Goal: Transaction & Acquisition: Subscribe to service/newsletter

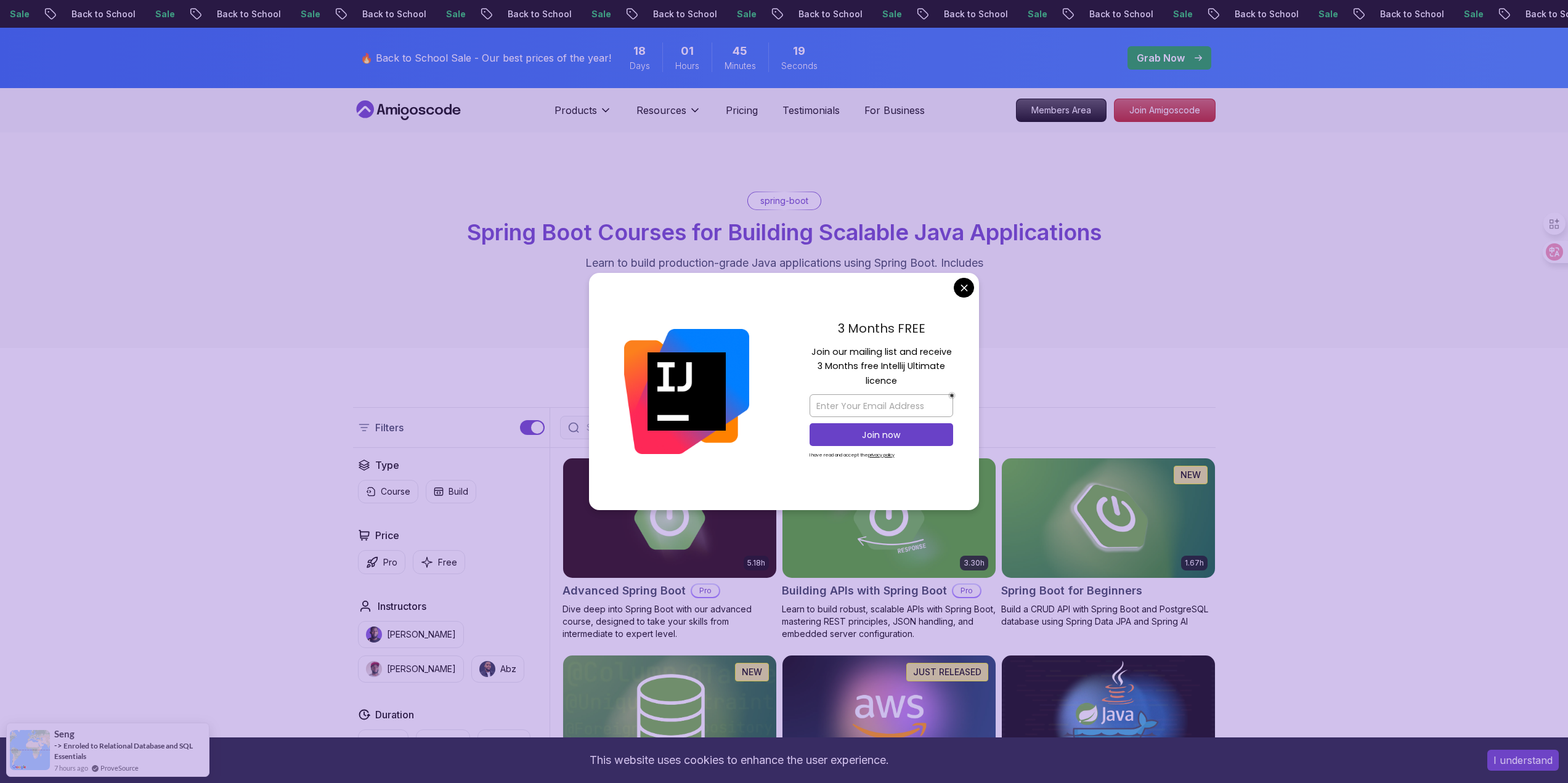
click at [347, 273] on div "spring-boot Spring Boot Courses for Building Scalable Java Applications Learn t…" at bounding box center [784, 240] width 1568 height 216
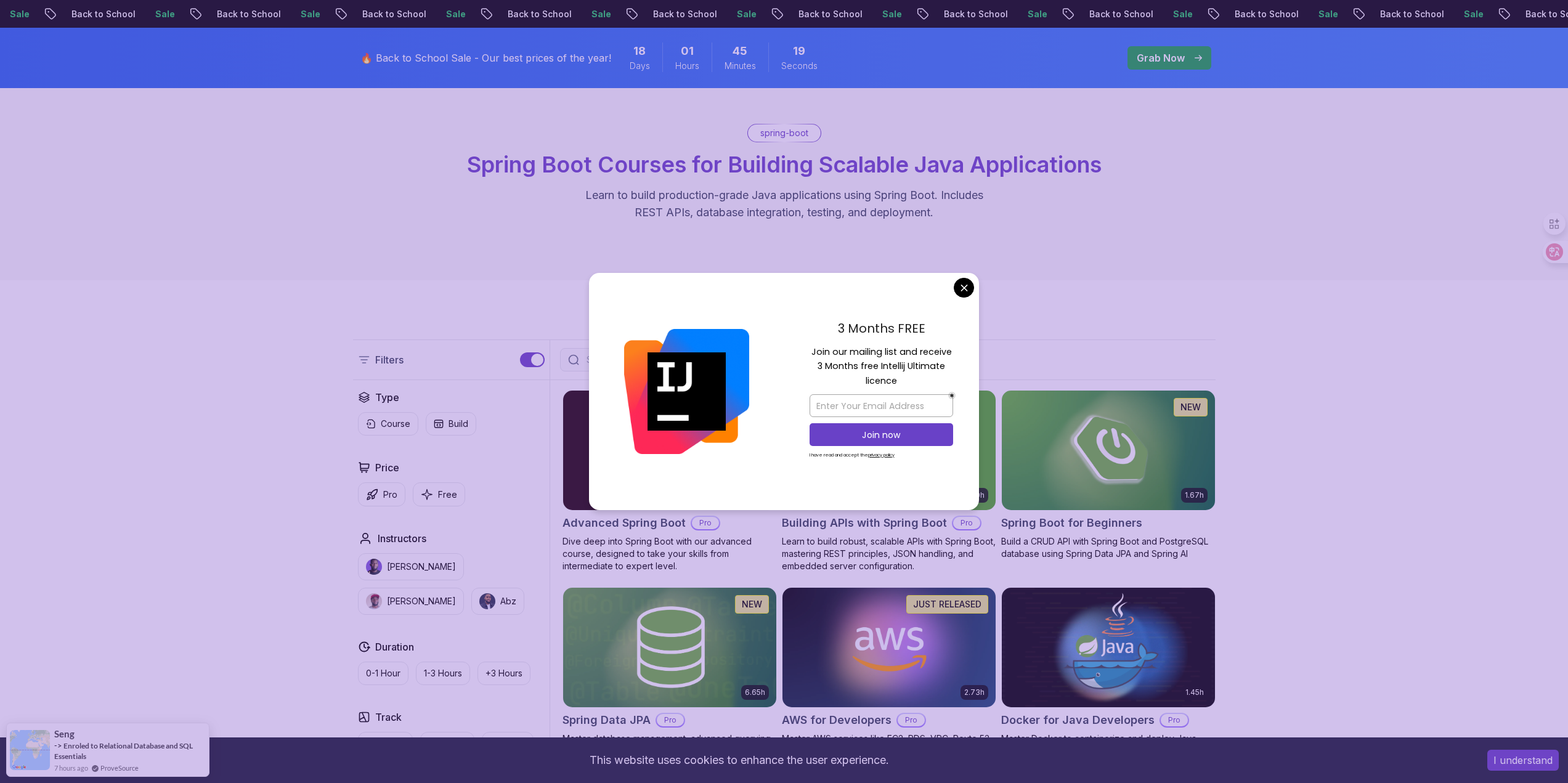
scroll to position [246, 0]
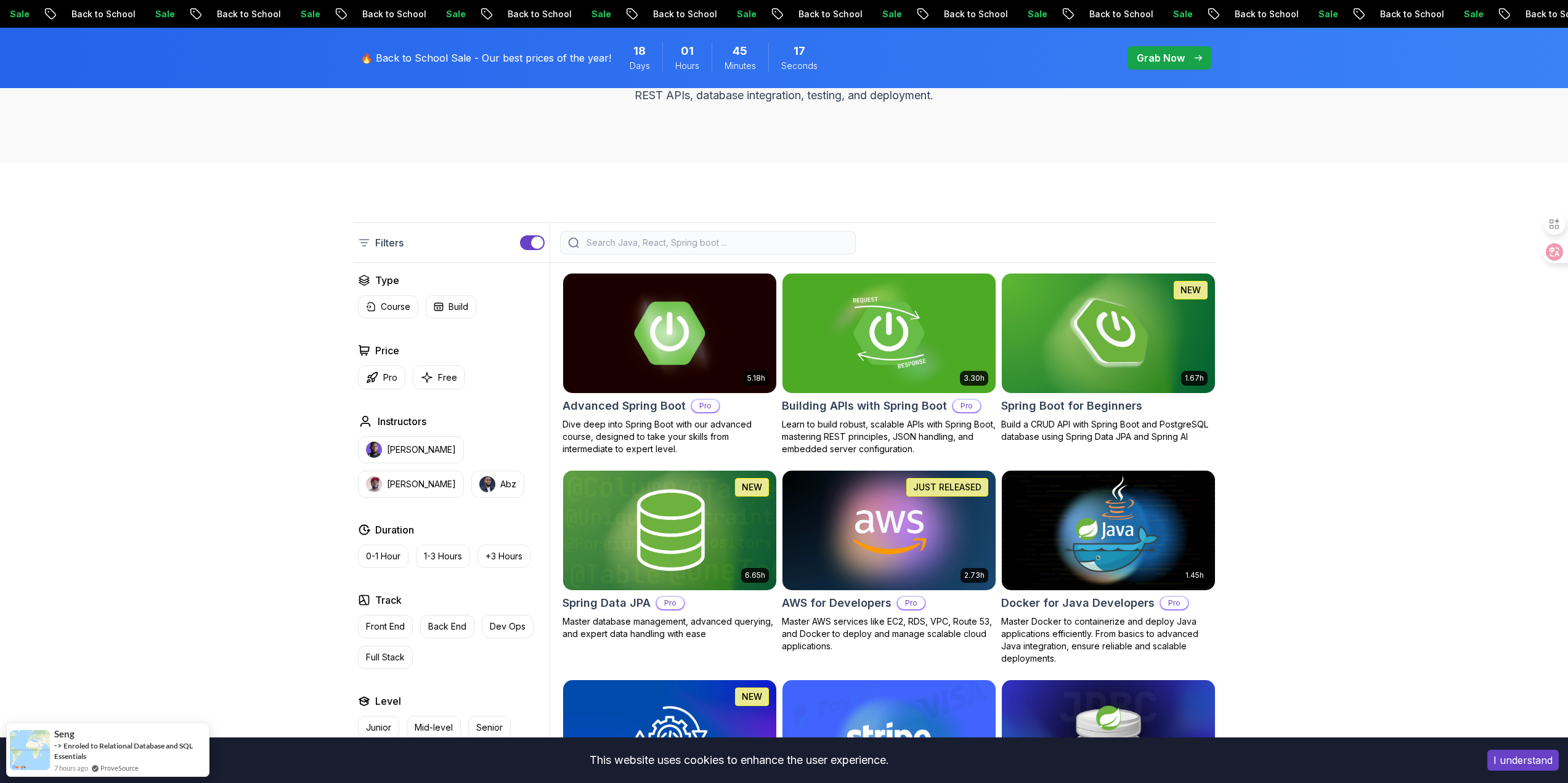
scroll to position [123, 0]
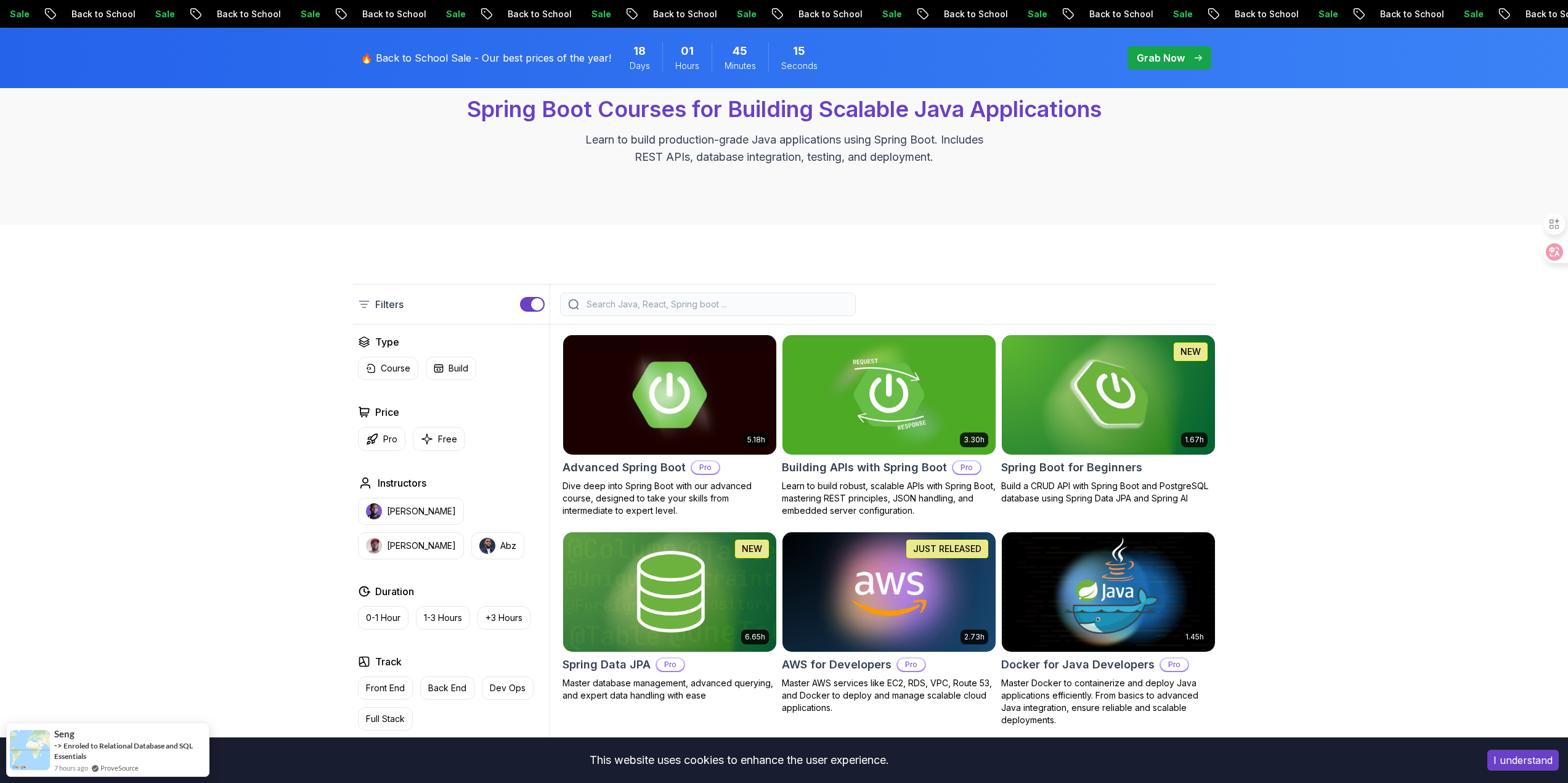
click at [604, 488] on p "Dive deep into Spring Boot with our advanced course, designed to take your skil…" at bounding box center [670, 498] width 215 height 37
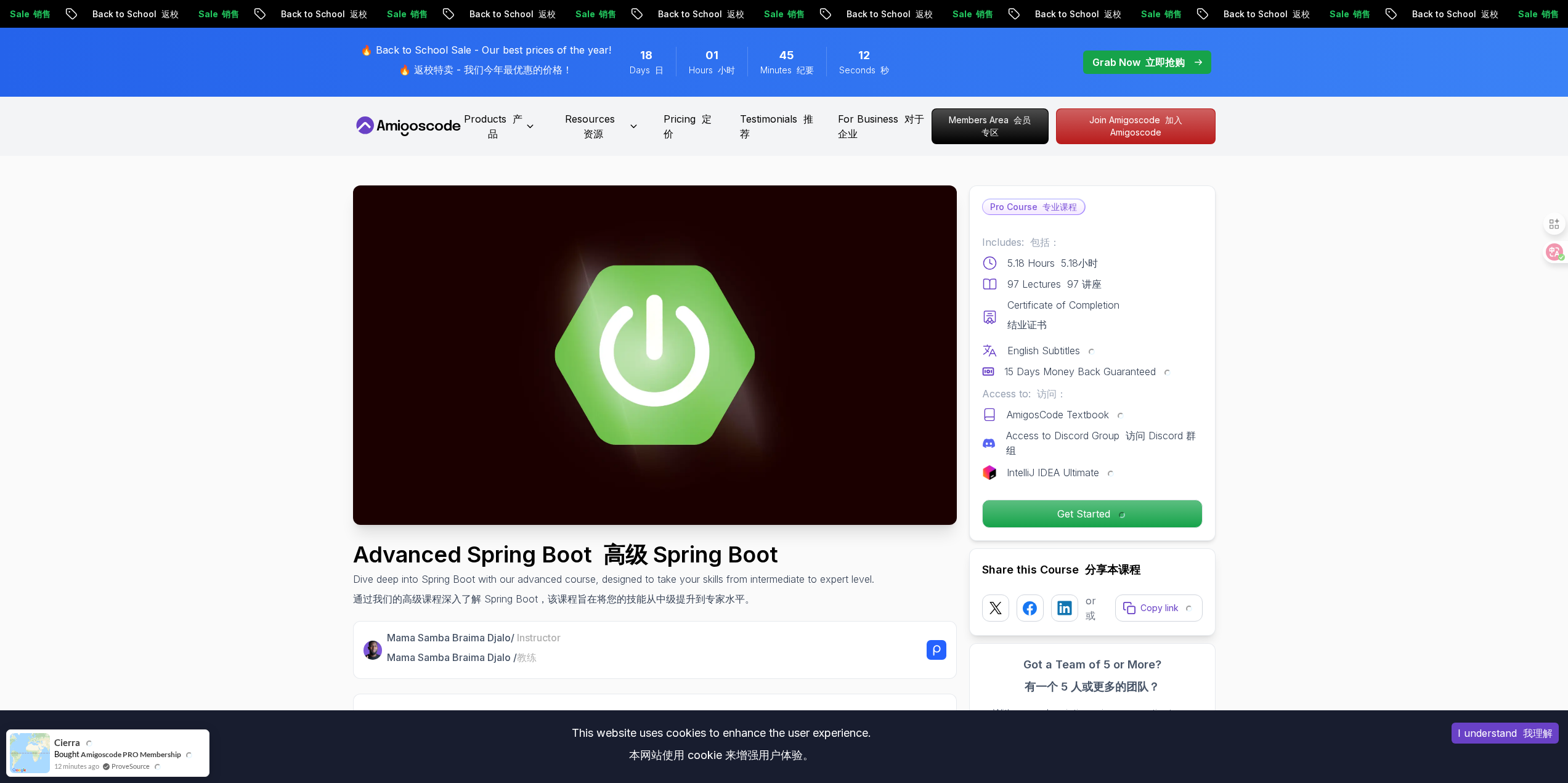
click at [427, 116] on nav "Products 产品 Resources 资源 Pricing 定价 Testimonials 推荐 For Business 对于企业 Members A…" at bounding box center [784, 126] width 863 height 59
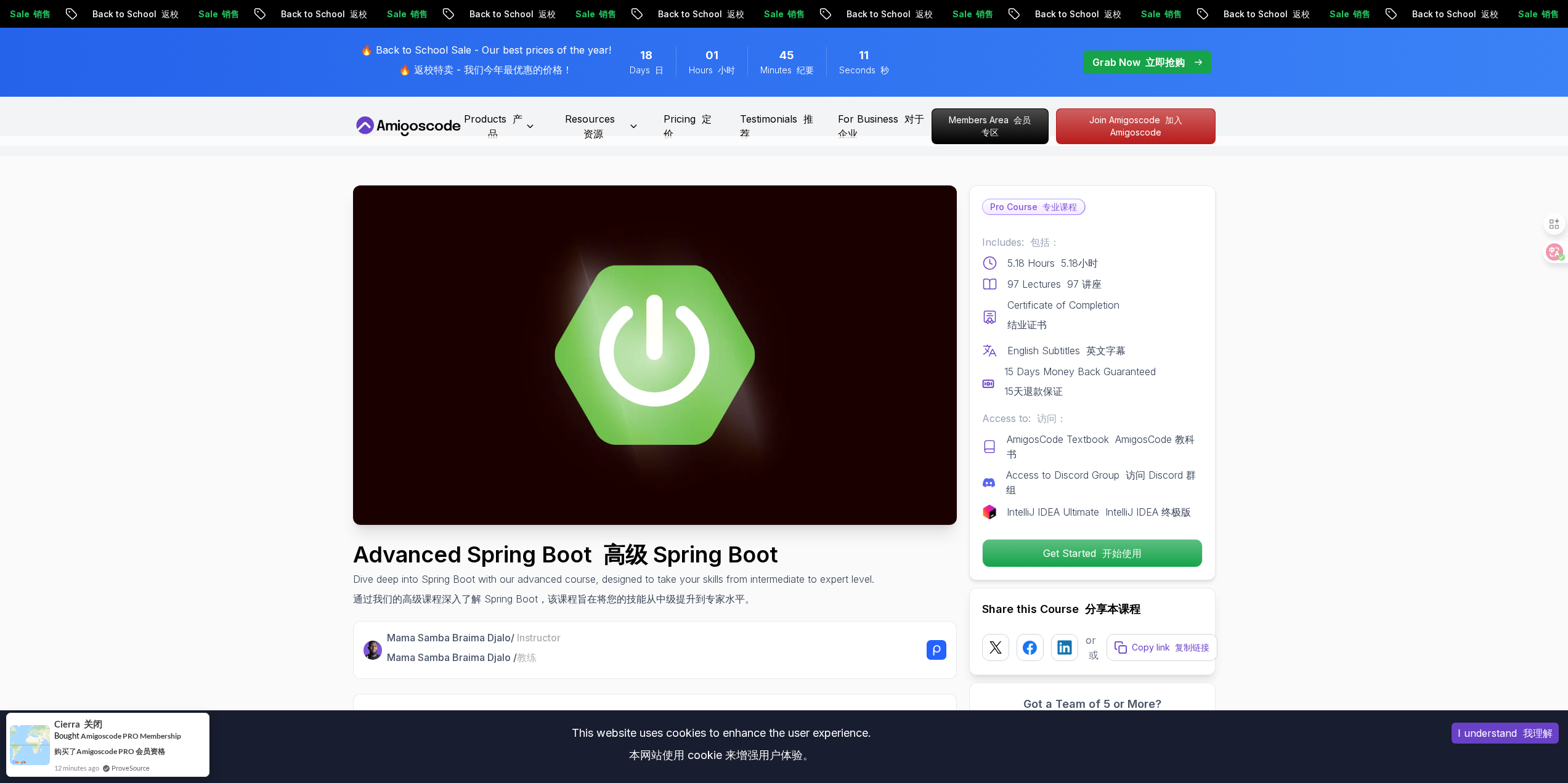
click at [427, 132] on icon at bounding box center [408, 126] width 111 height 20
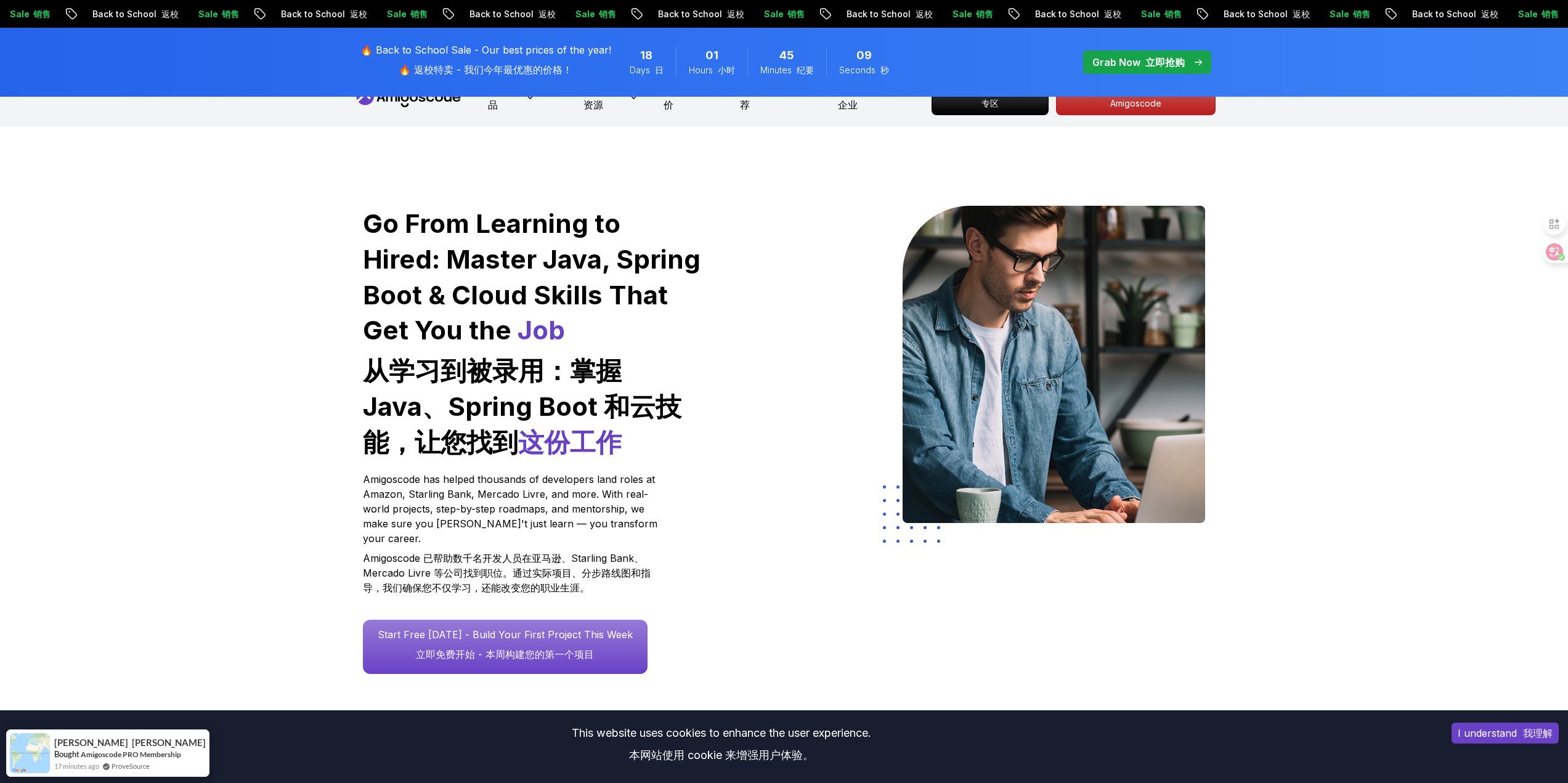
scroll to position [123, 0]
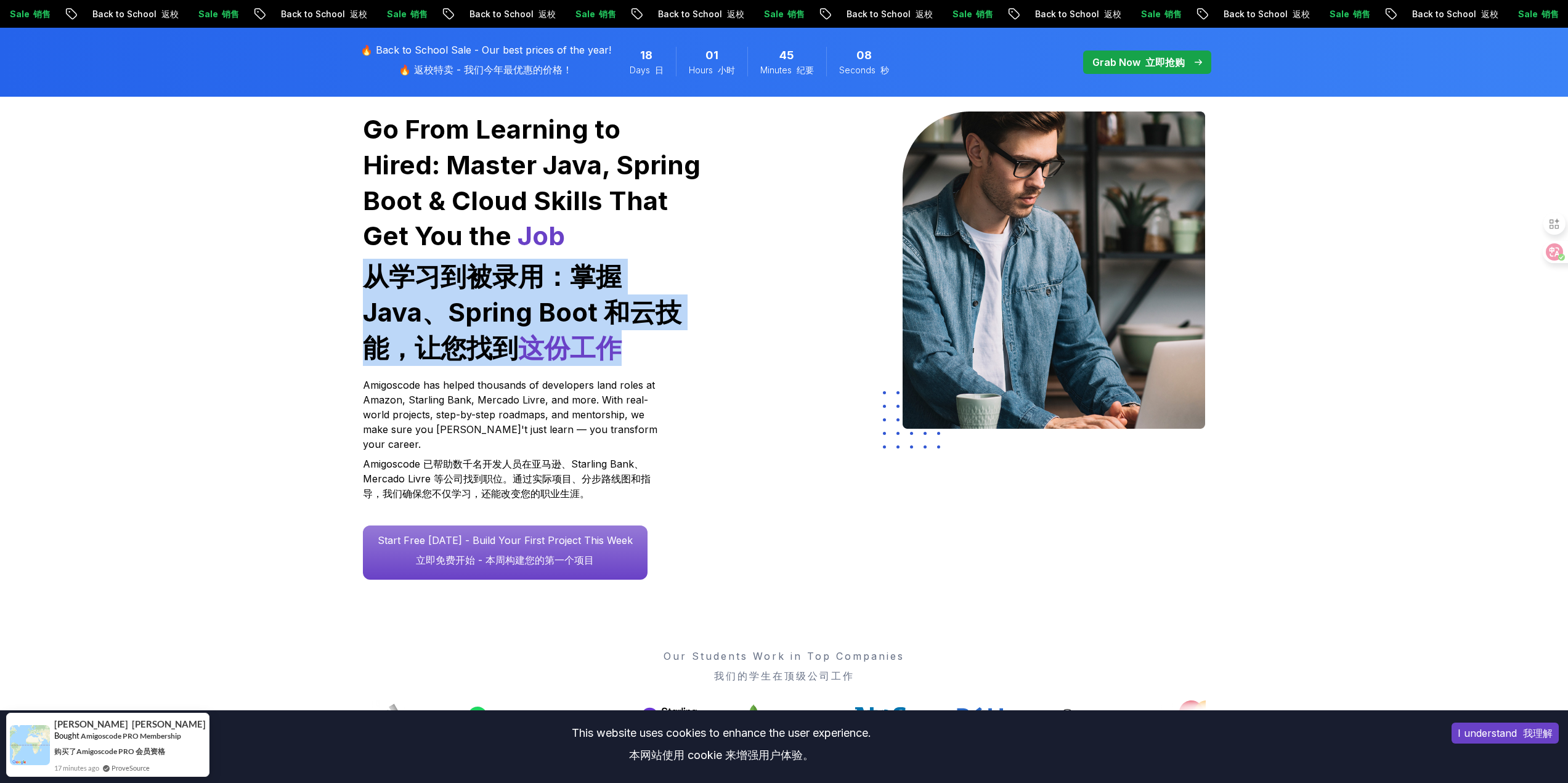
drag, startPoint x: 365, startPoint y: 262, endPoint x: 691, endPoint y: 348, distance: 337.2
click at [691, 348] on font "从学习到被录用：掌握 Java、Spring Boot 和云技能，让您找到 这份工作" at bounding box center [533, 312] width 340 height 107
click at [695, 351] on font "从学习到被录用：掌握 Java、Spring Boot 和云技能，让您找到 这份工作" at bounding box center [533, 312] width 340 height 107
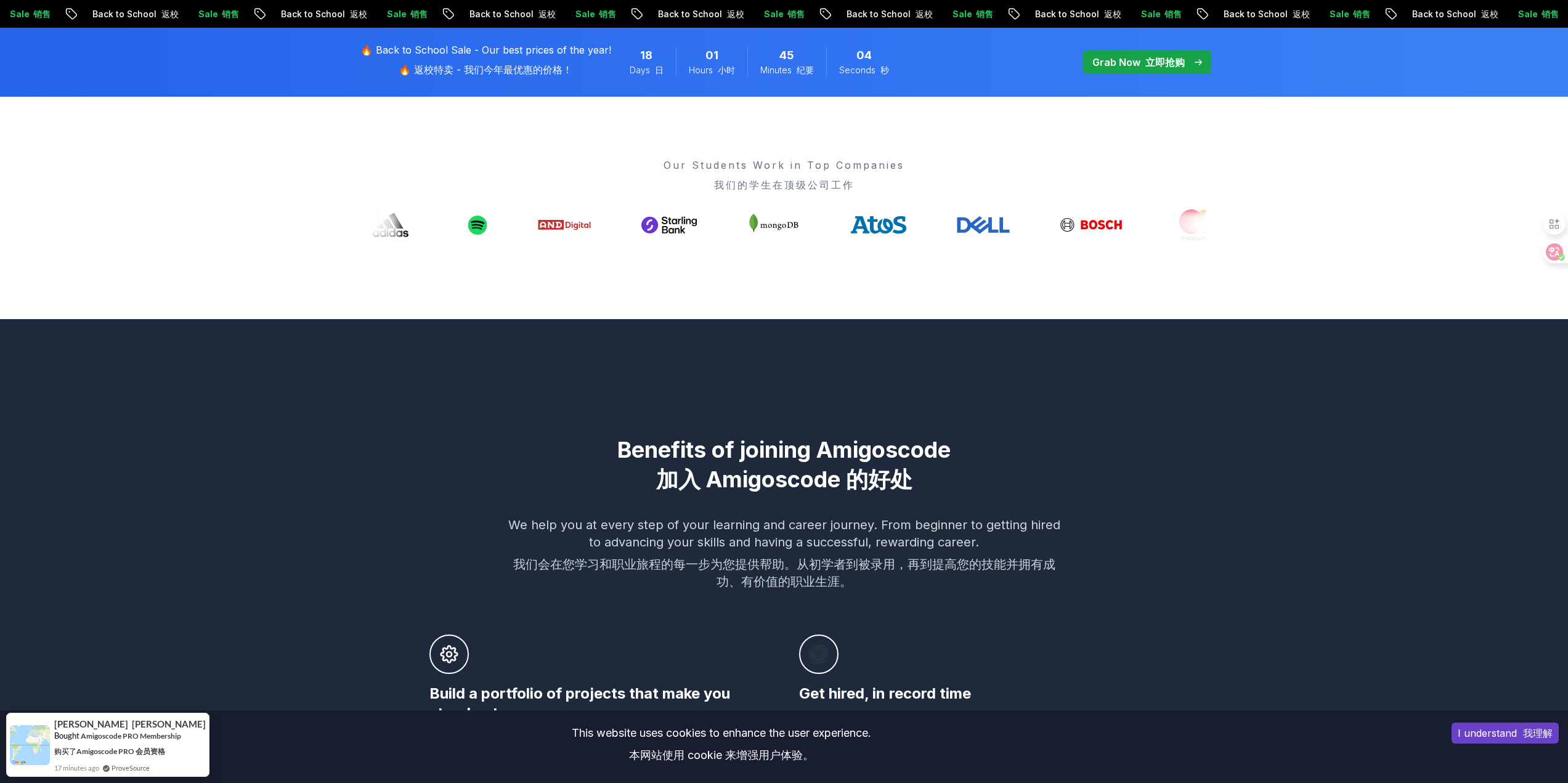
scroll to position [616, 0]
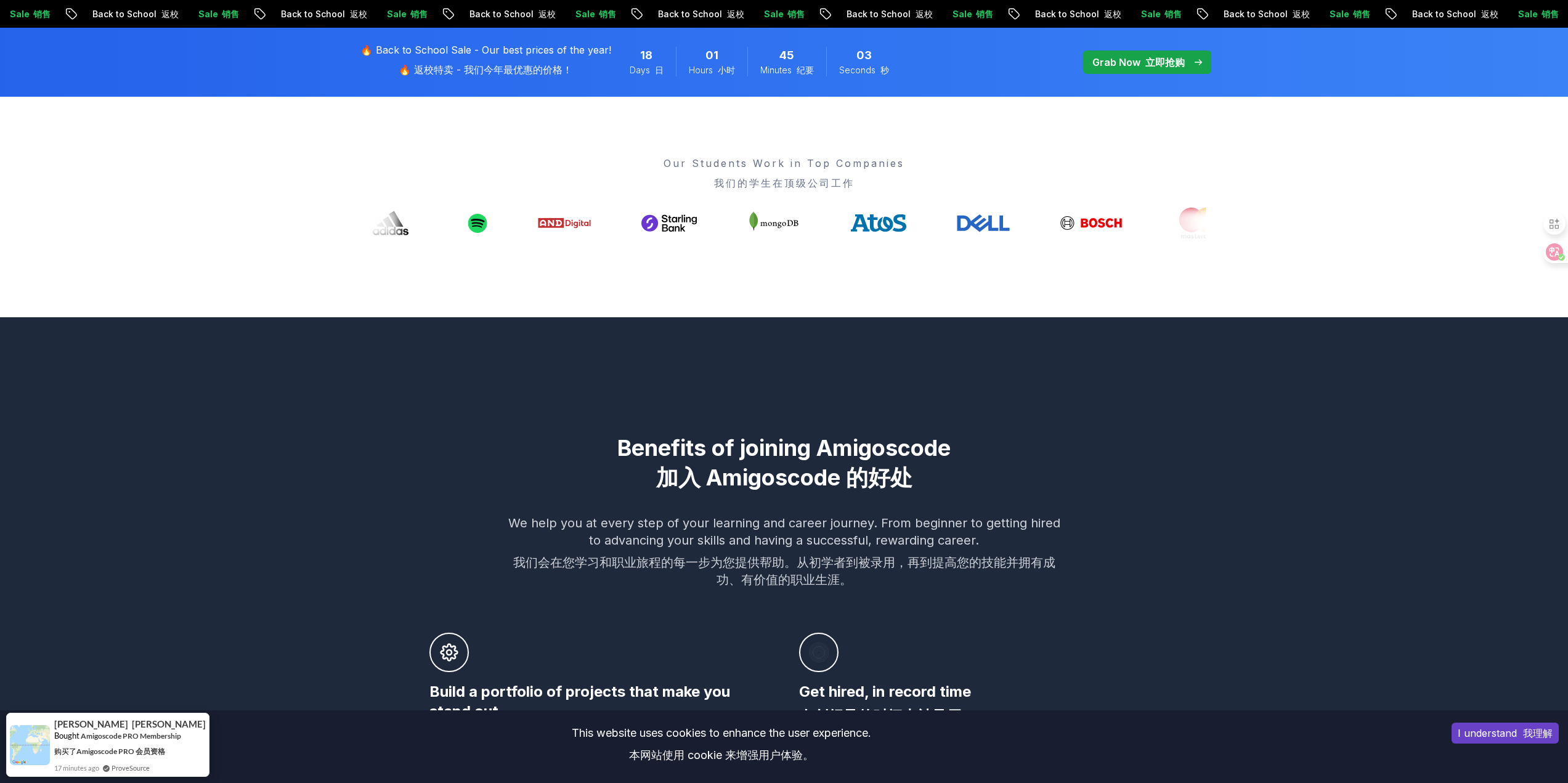
click at [1503, 732] on button "I understand 我理解" at bounding box center [1505, 733] width 107 height 21
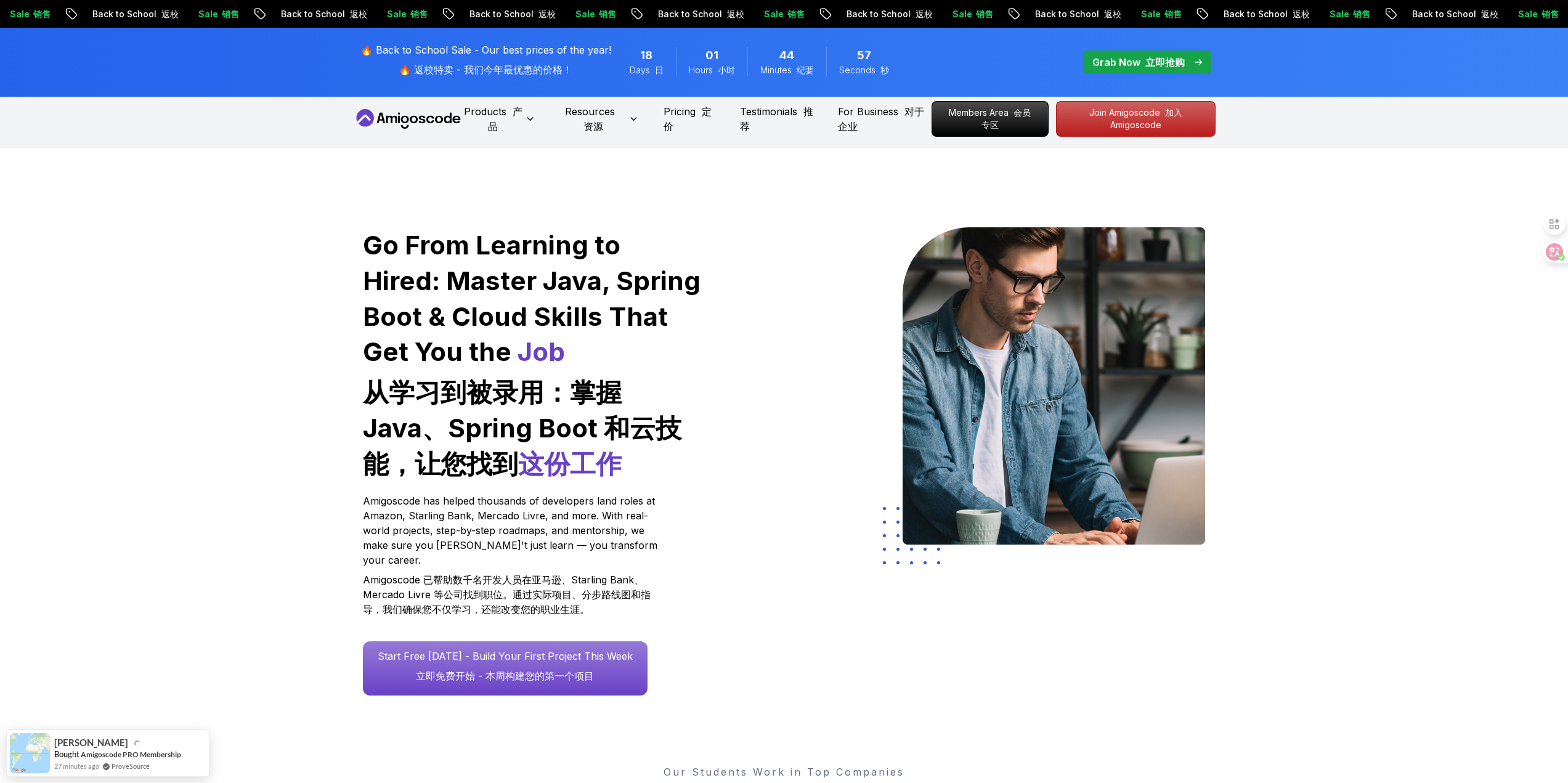
scroll to position [0, 0]
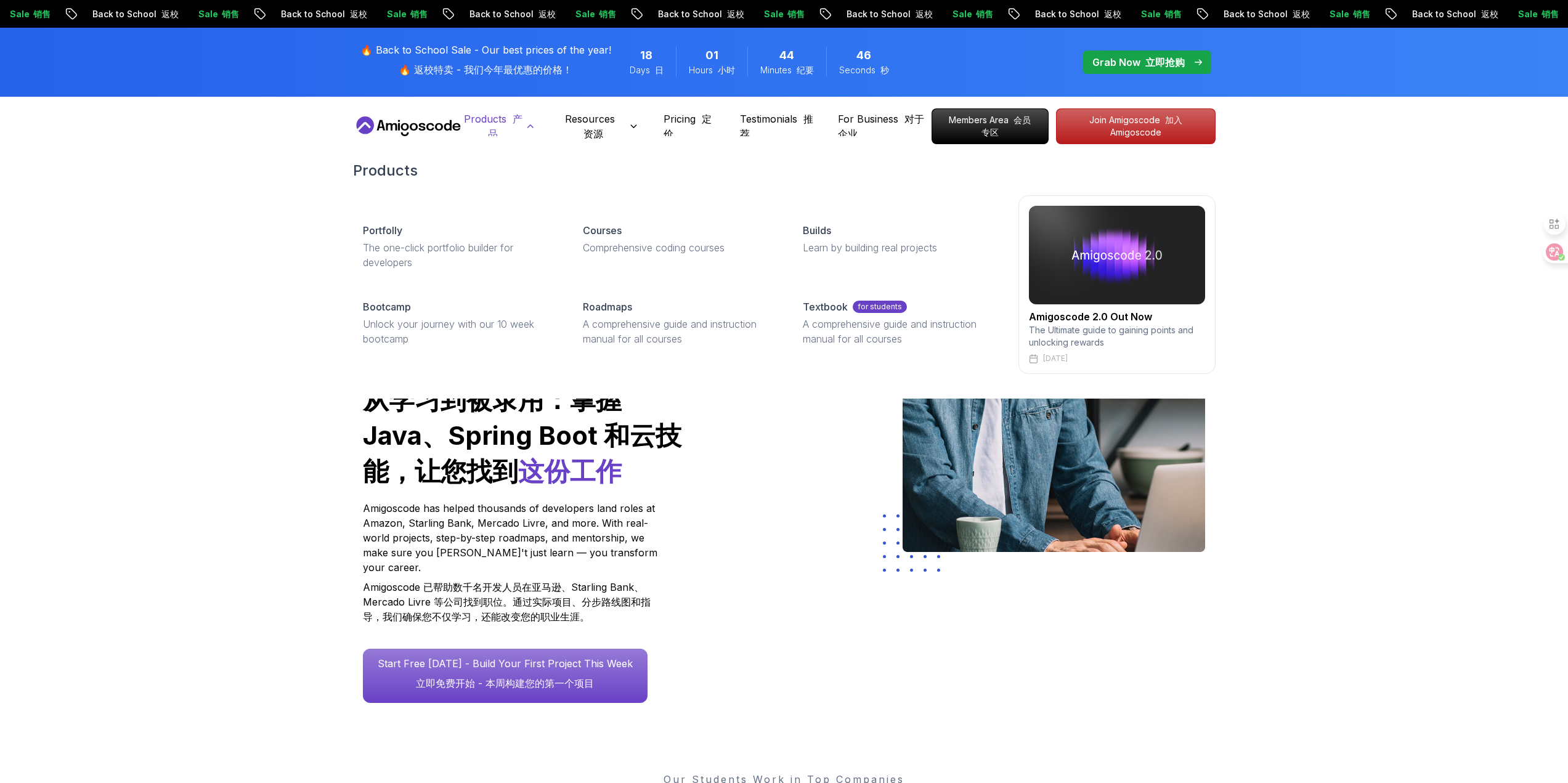
click at [531, 120] on icon at bounding box center [531, 126] width 13 height 11
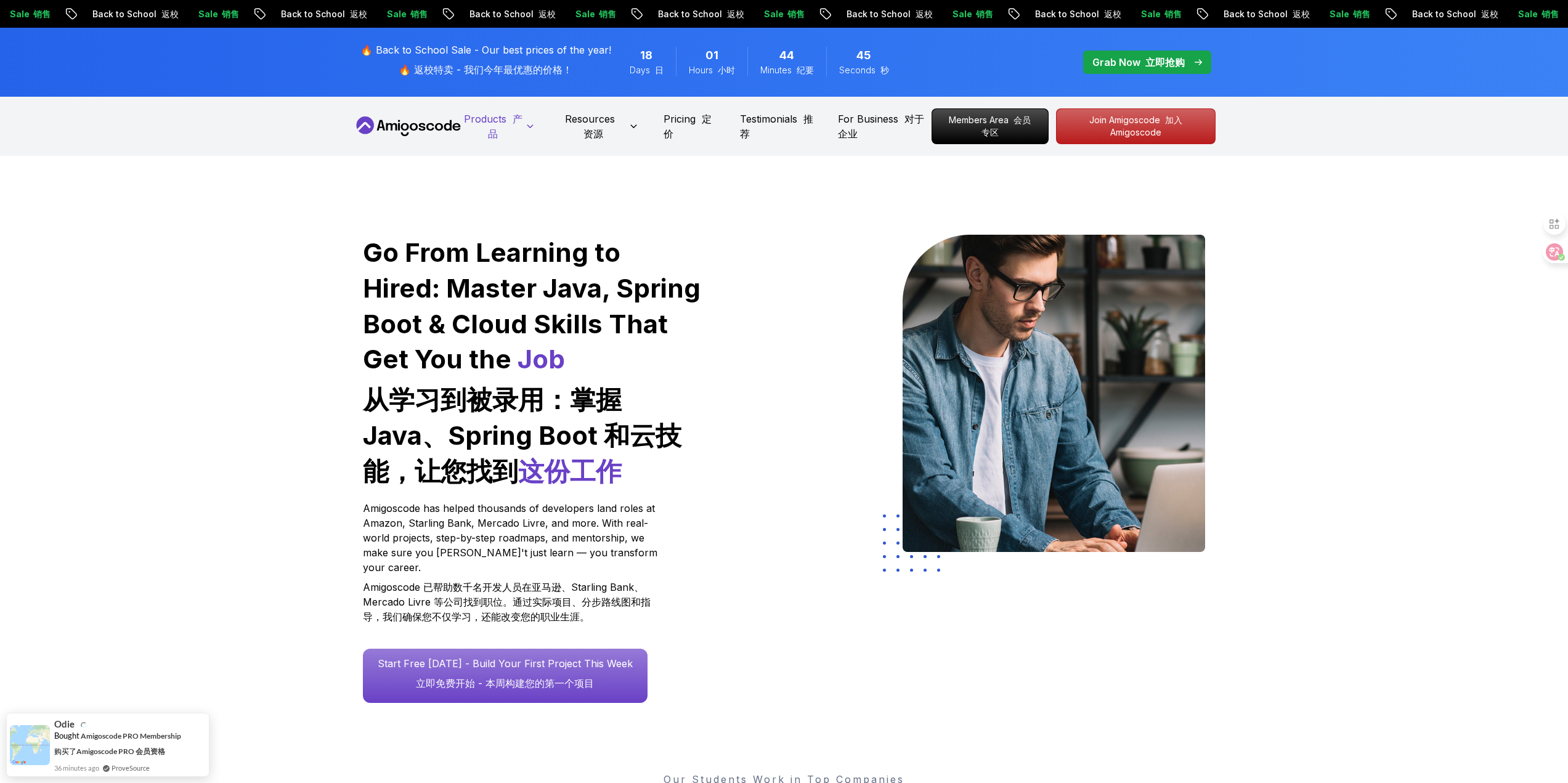
click at [513, 113] on font "产品" at bounding box center [505, 126] width 34 height 27
click at [661, 116] on div "Products 产品 Resources 资源 Pricing 定价 Testimonials 推荐 For Business 对于企业" at bounding box center [698, 126] width 468 height 39
click at [672, 115] on p "Pricing 定价" at bounding box center [689, 126] width 51 height 30
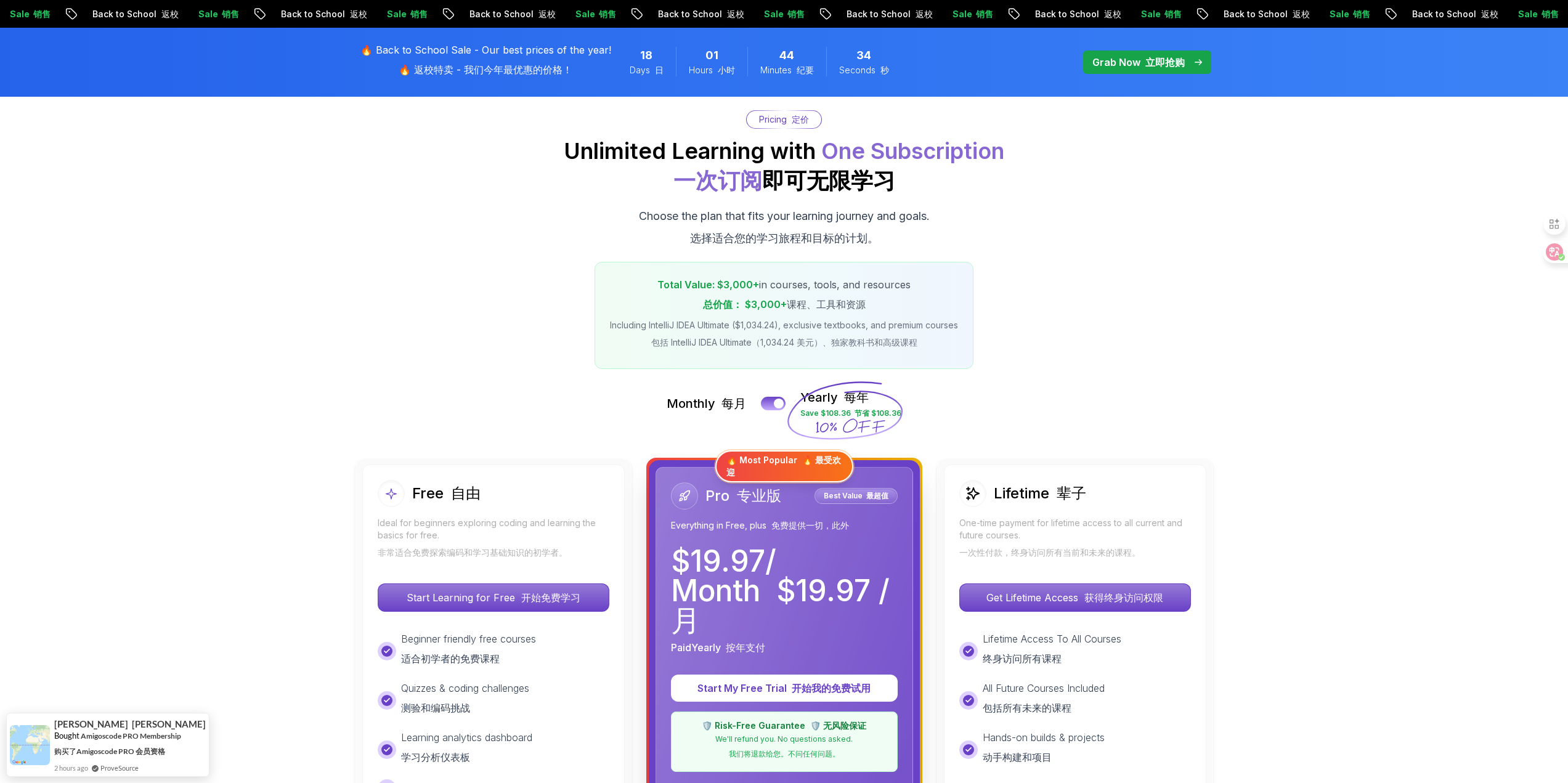
scroll to position [123, 0]
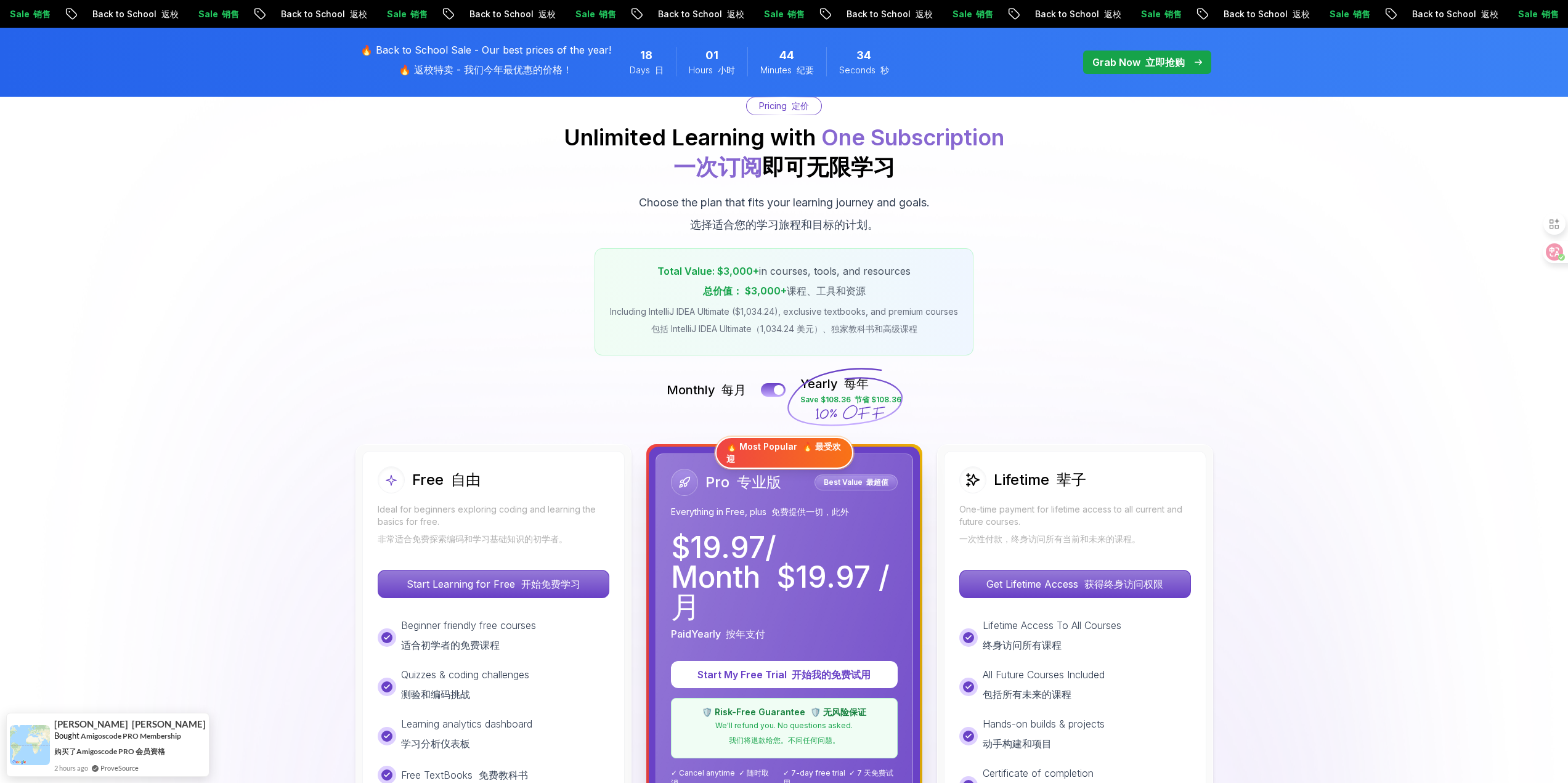
click at [1095, 513] on p "One-time payment for lifetime access to all current and future courses. 一次性付款，终…" at bounding box center [1076, 526] width 232 height 47
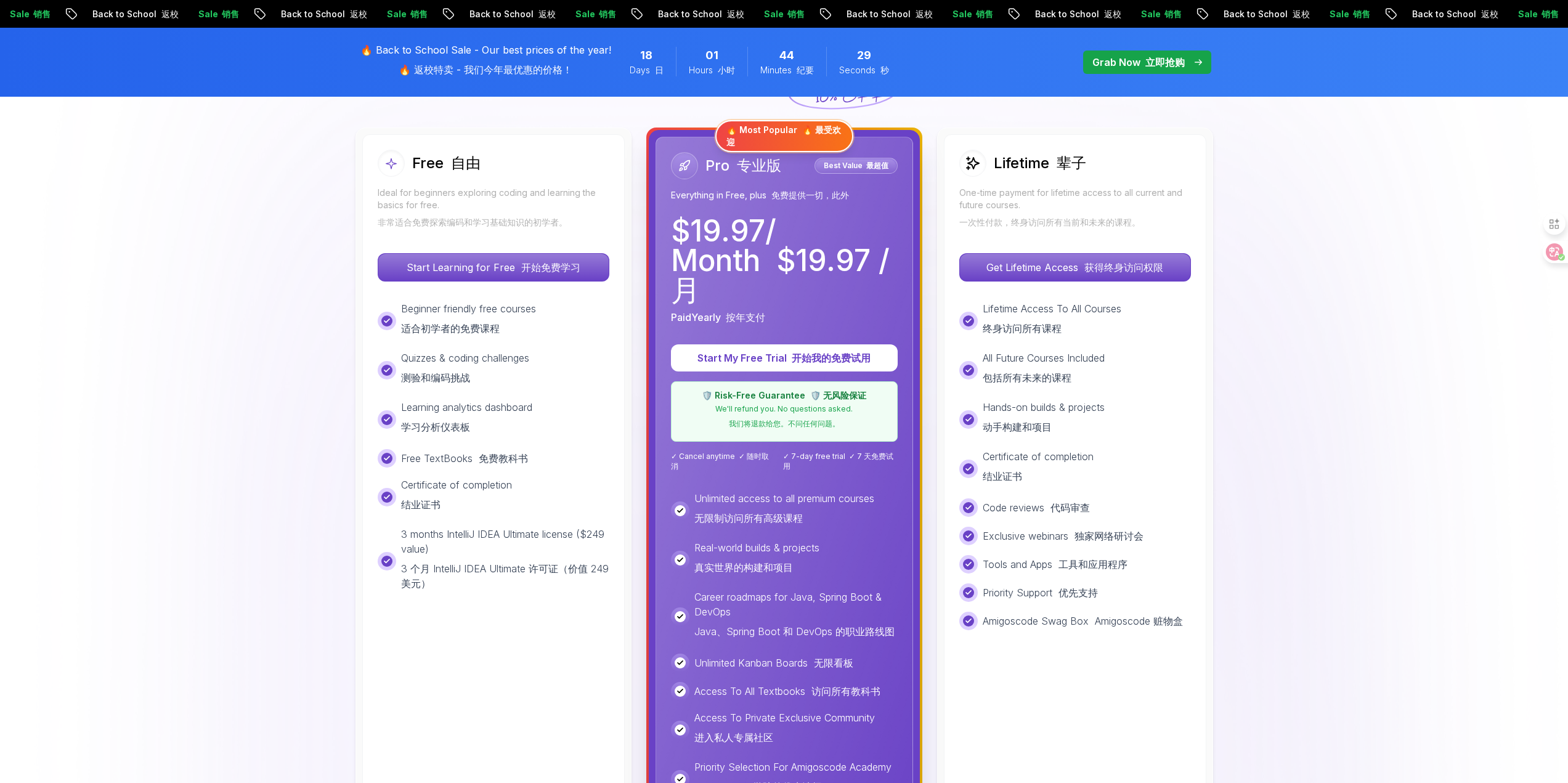
scroll to position [431, 0]
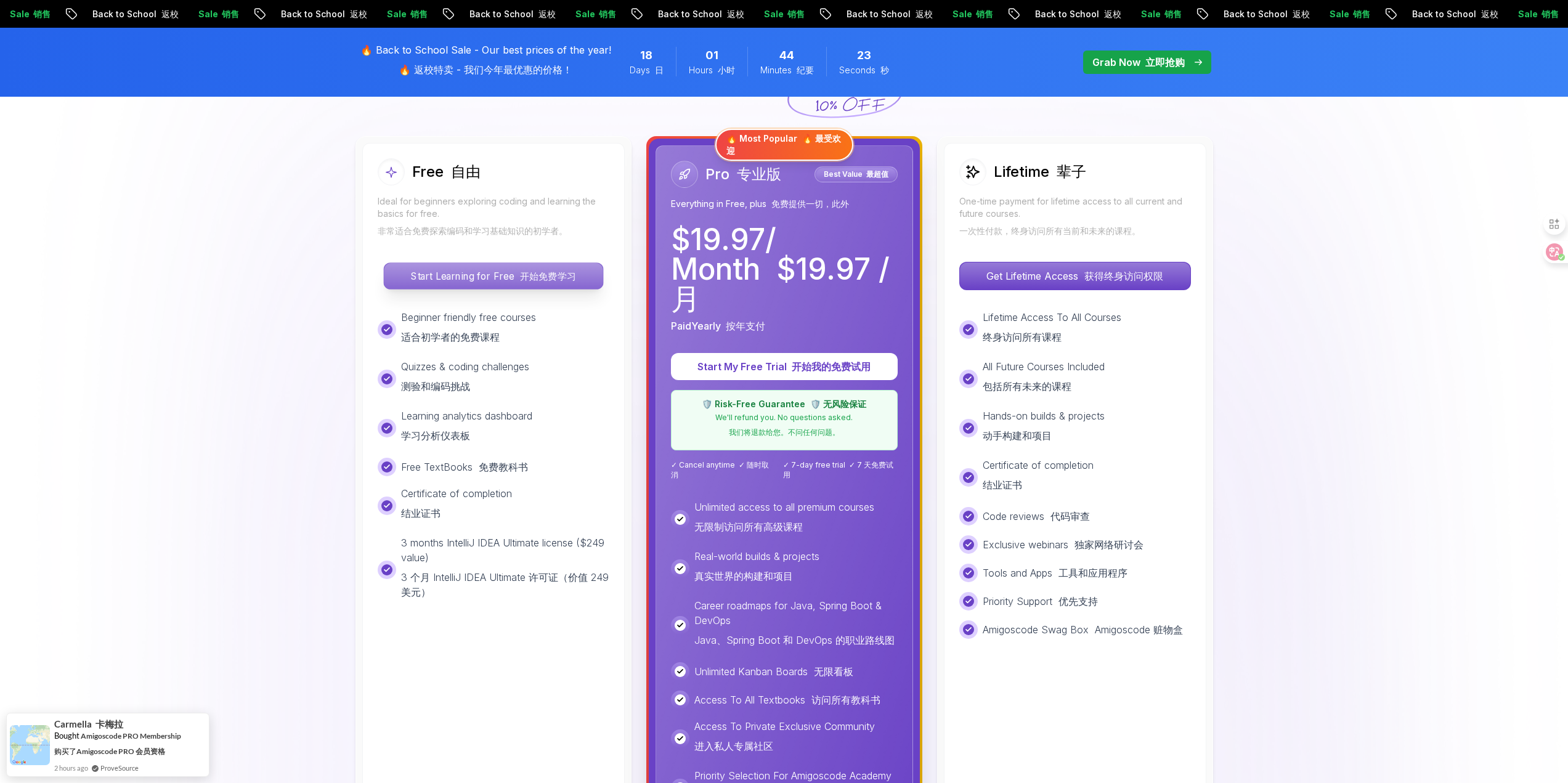
click at [535, 284] on p "Start Learning for Free 开始免费学习" at bounding box center [493, 276] width 219 height 26
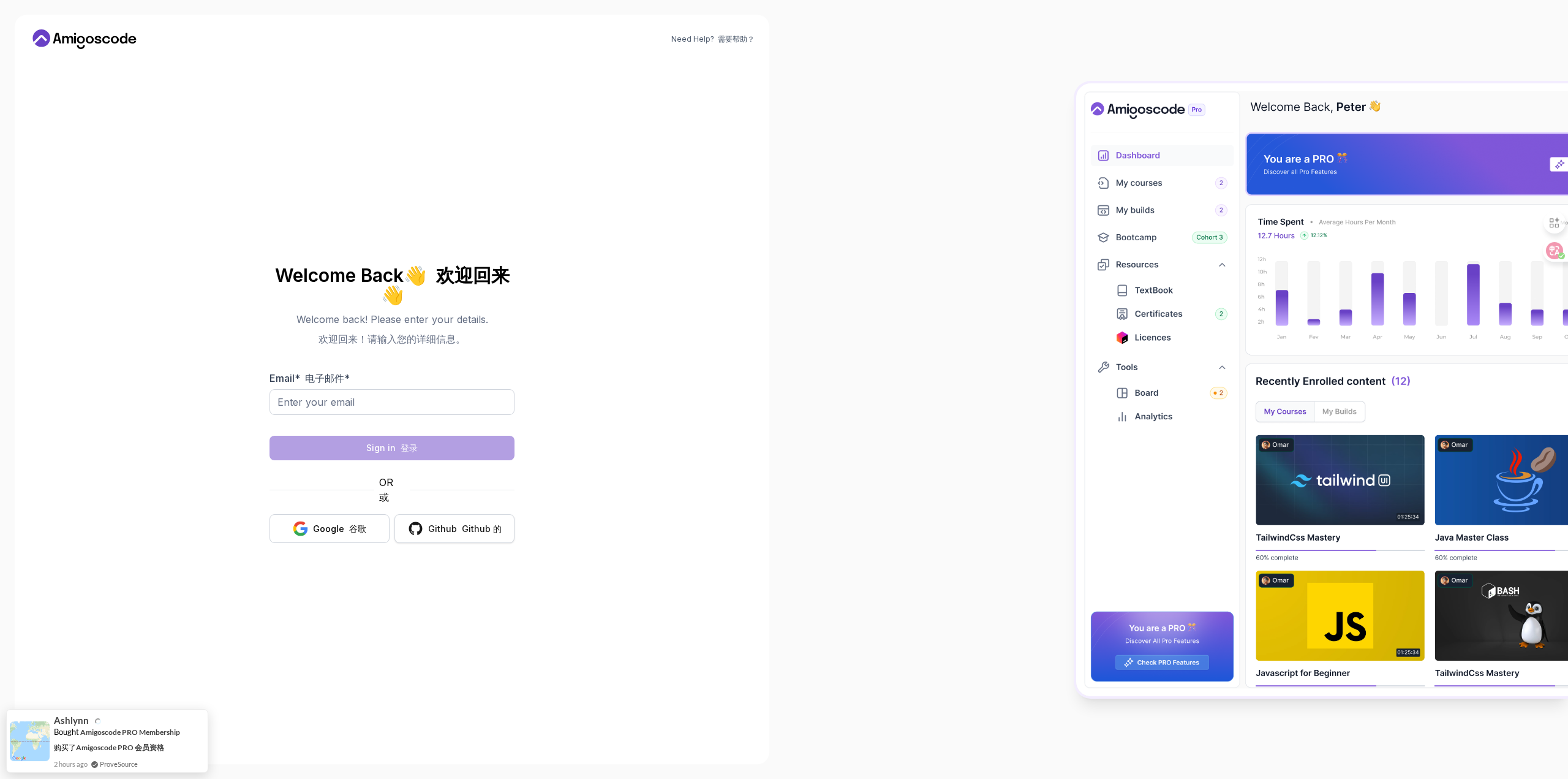
click at [467, 534] on div "Github Github 的" at bounding box center [465, 528] width 73 height 12
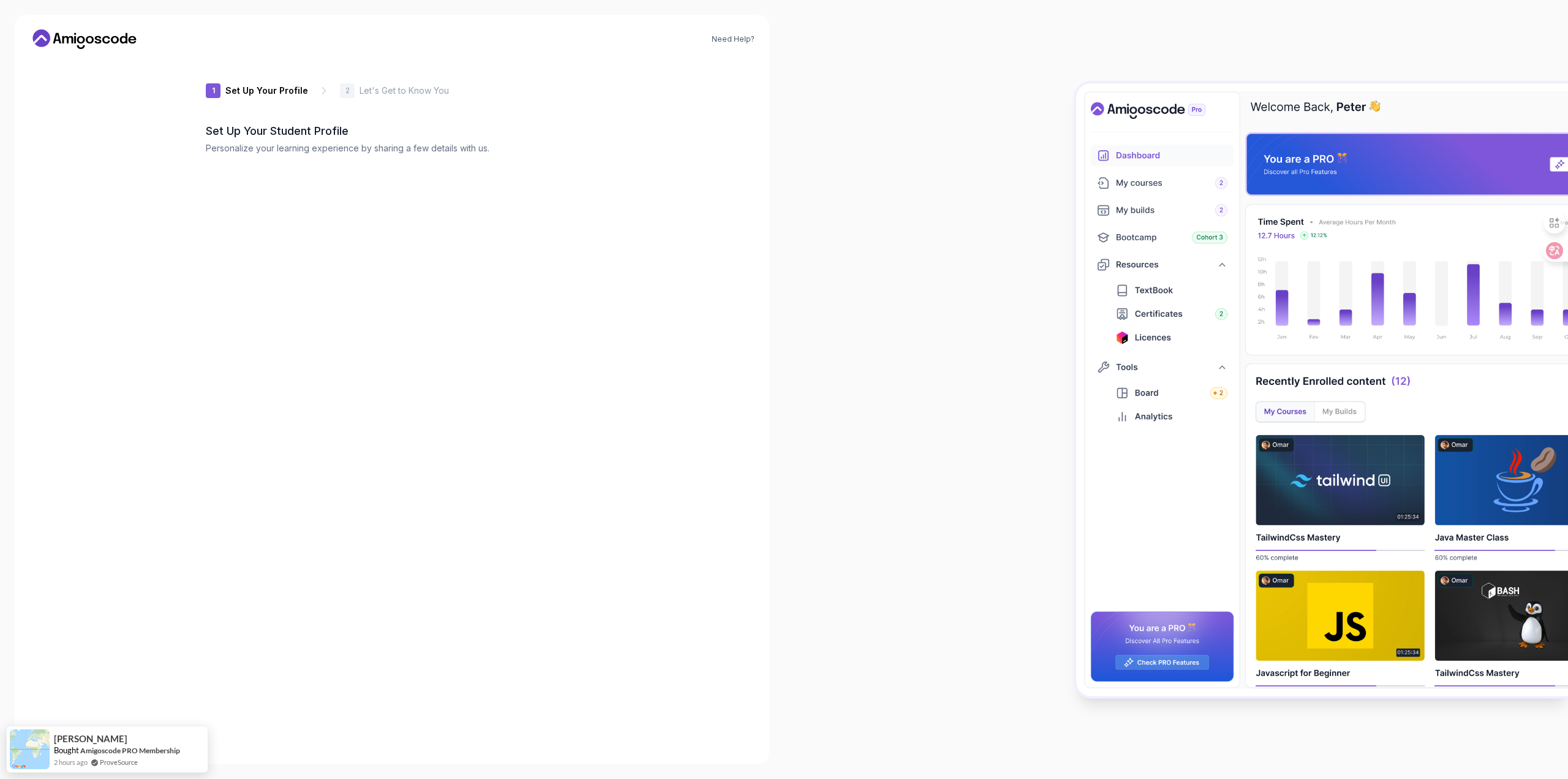
type input "boldotter74197"
